Goal: Transaction & Acquisition: Book appointment/travel/reservation

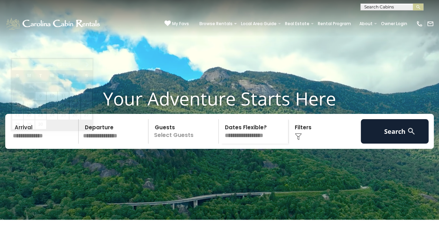
click at [46, 143] on input "text" at bounding box center [44, 131] width 68 height 24
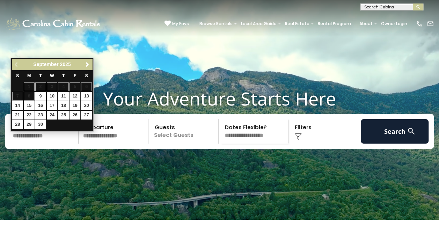
click at [87, 66] on span "Next" at bounding box center [87, 65] width 6 height 6
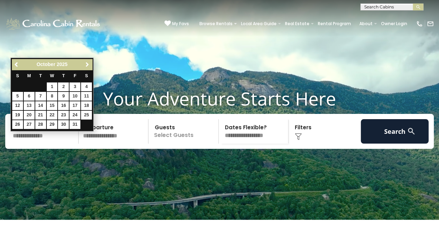
click at [87, 66] on span "Next" at bounding box center [87, 65] width 6 height 6
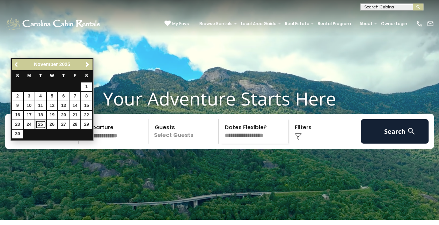
click at [40, 123] on link "25" at bounding box center [40, 124] width 11 height 9
type input "********"
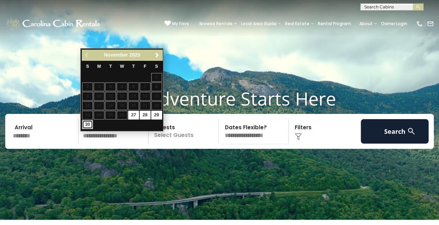
click at [87, 124] on link "30" at bounding box center [87, 124] width 11 height 9
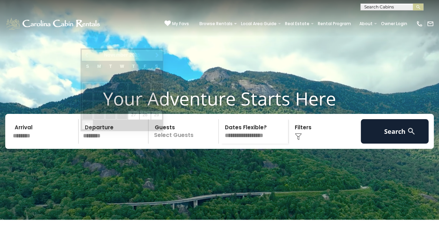
click at [103, 143] on input "********" at bounding box center [115, 131] width 68 height 24
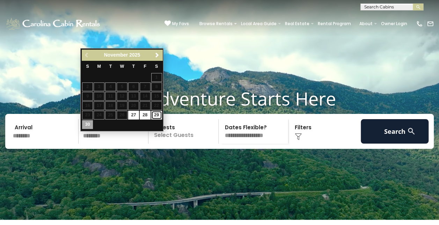
click at [154, 114] on link "29" at bounding box center [156, 115] width 11 height 9
type input "********"
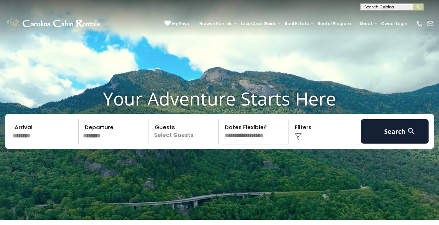
click at [174, 143] on p "Select Guests" at bounding box center [184, 131] width 68 height 24
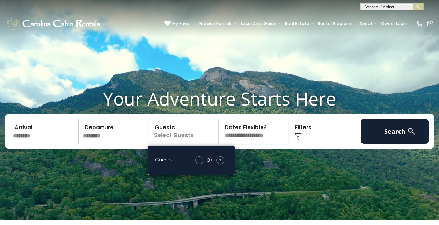
click at [219, 163] on span "+" at bounding box center [220, 159] width 3 height 7
click at [219, 164] on div "+" at bounding box center [220, 160] width 8 height 8
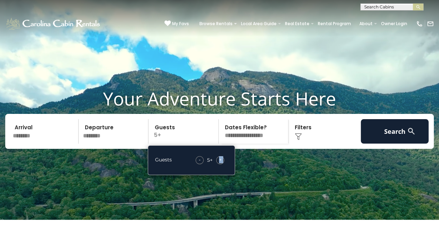
click at [219, 164] on div "+" at bounding box center [220, 160] width 8 height 8
click at [219, 163] on span "+" at bounding box center [220, 159] width 3 height 7
drag, startPoint x: 219, startPoint y: 170, endPoint x: 290, endPoint y: 87, distance: 109.2
click at [290, 87] on video at bounding box center [219, 110] width 439 height 220
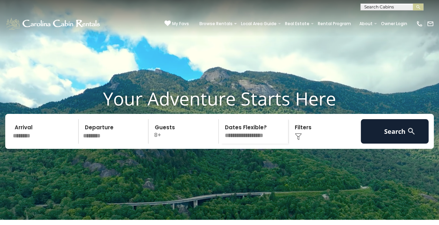
click at [257, 143] on select "**********" at bounding box center [255, 131] width 68 height 24
select select "*"
click at [221, 130] on select "**********" at bounding box center [255, 131] width 68 height 24
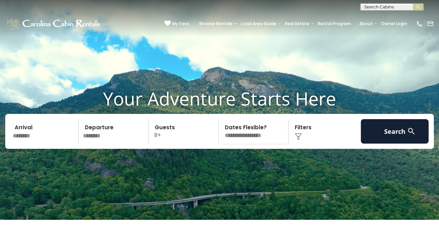
click at [304, 143] on div "Click to Choose" at bounding box center [324, 131] width 68 height 24
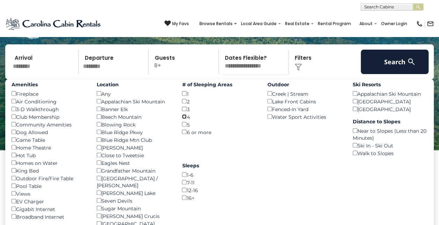
scroll to position [70, 0]
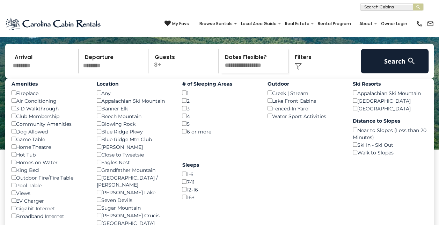
click at [31, 158] on div "Hot Tub ()" at bounding box center [49, 154] width 75 height 8
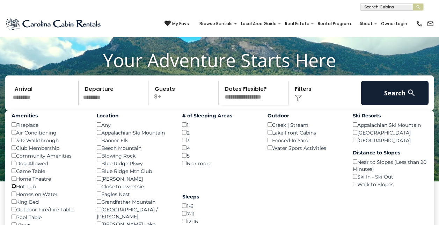
scroll to position [38, 0]
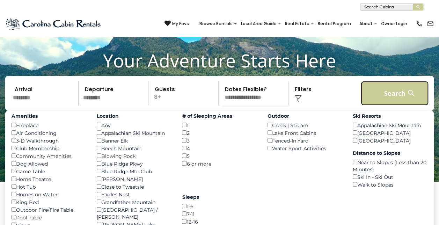
click at [387, 105] on button "Search" at bounding box center [394, 93] width 68 height 24
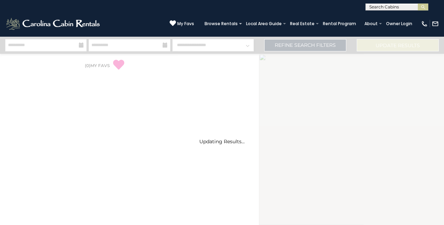
select select "*"
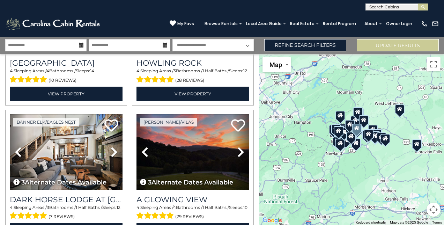
scroll to position [104, 0]
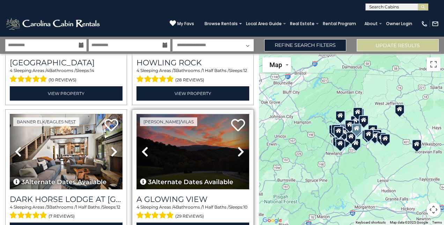
click at [213, 167] on img at bounding box center [192, 151] width 113 height 75
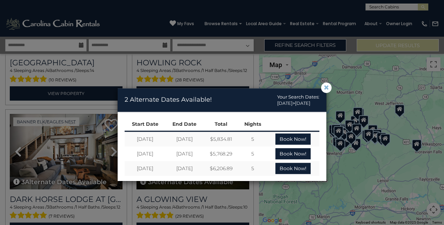
click at [329, 89] on button "×" at bounding box center [326, 87] width 10 height 10
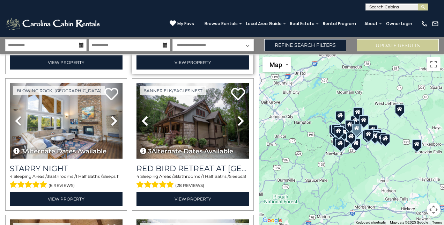
scroll to position [272, 0]
